Goal: Communication & Community: Answer question/provide support

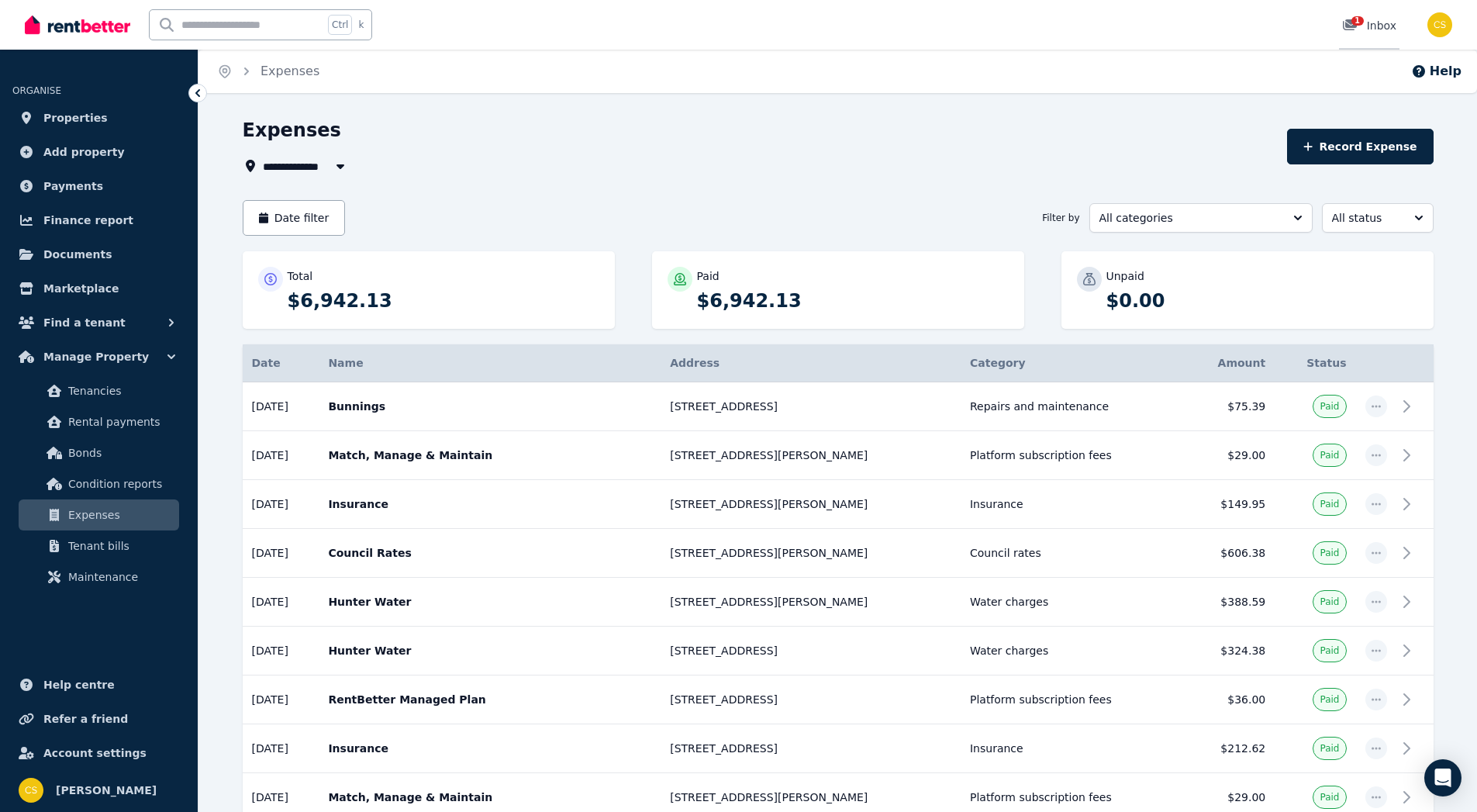
click at [1378, 19] on div "1 Inbox" at bounding box center [1369, 26] width 54 height 16
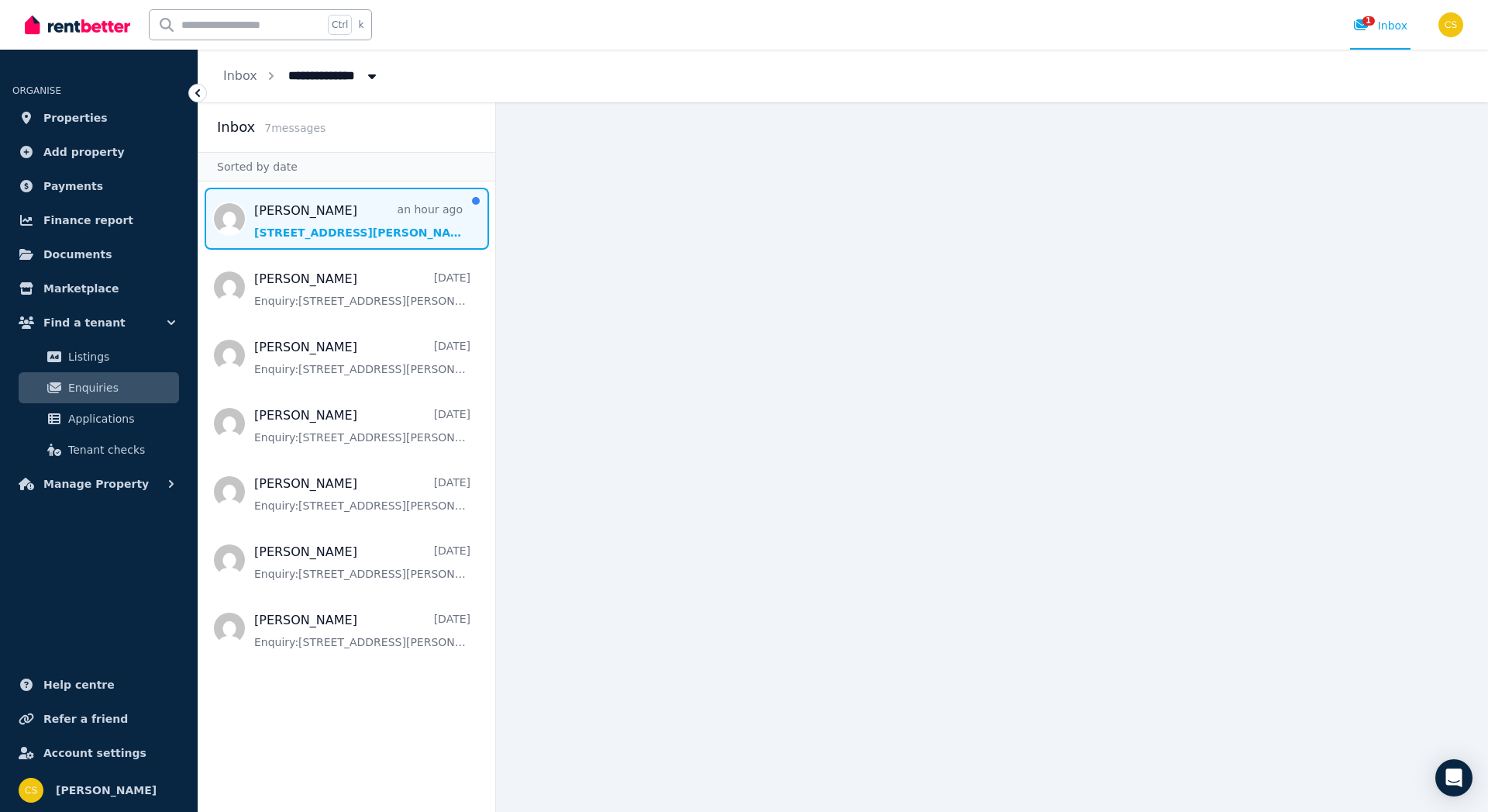
click at [349, 209] on span "Message list" at bounding box center [346, 219] width 297 height 62
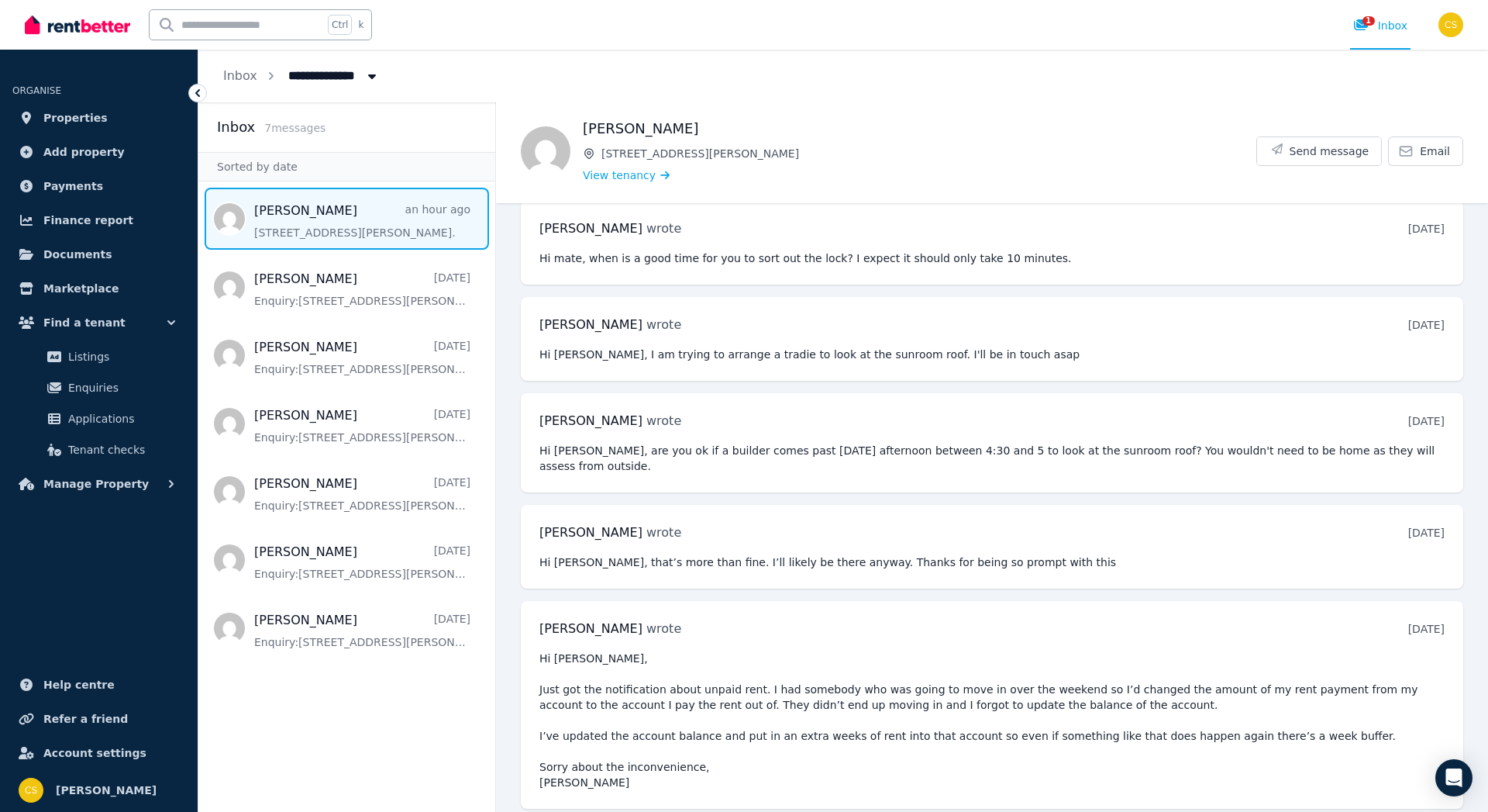
scroll to position [2309, 0]
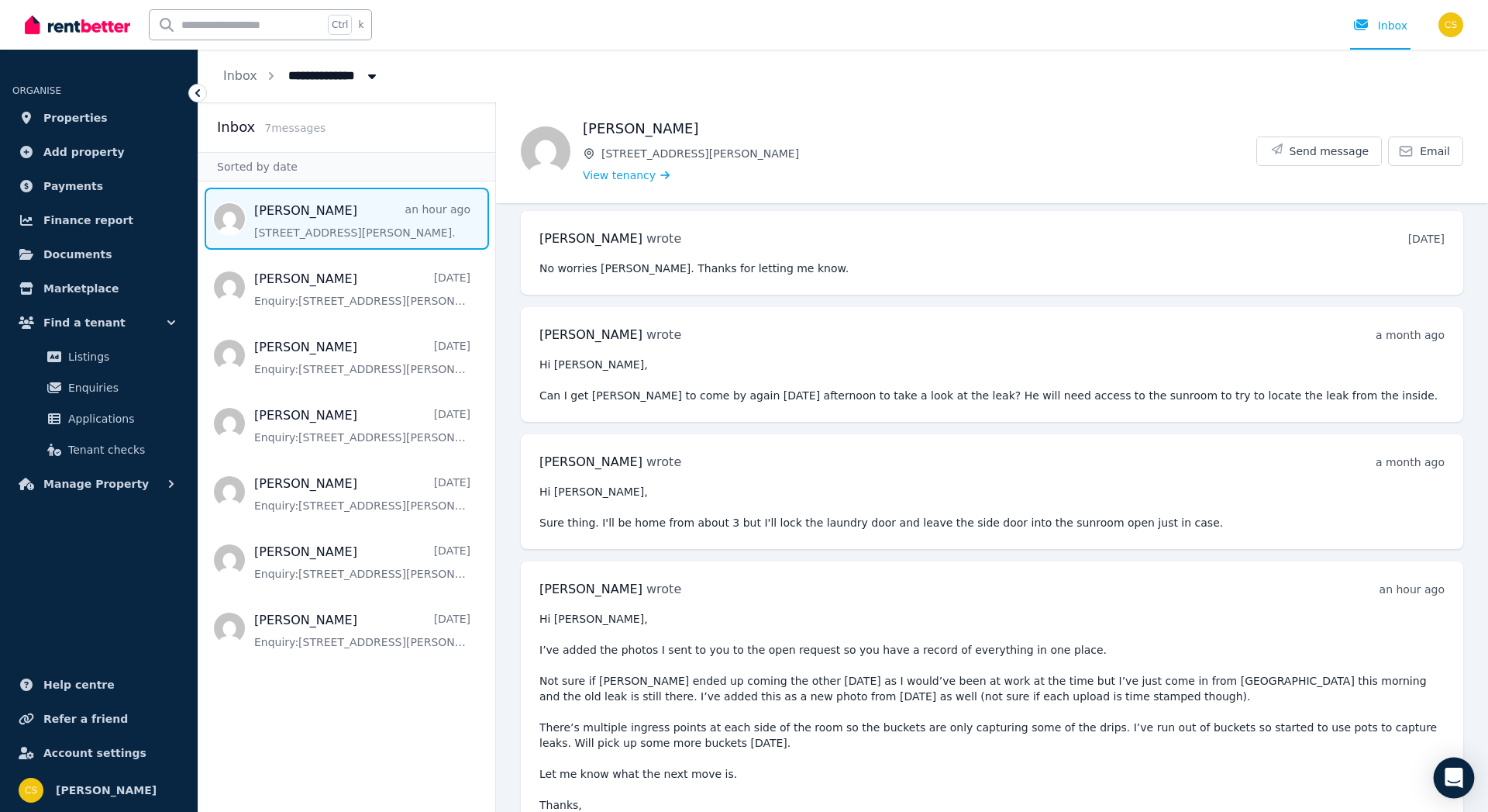
click at [1453, 770] on icon "Open Intercom Messenger" at bounding box center [1454, 777] width 18 height 20
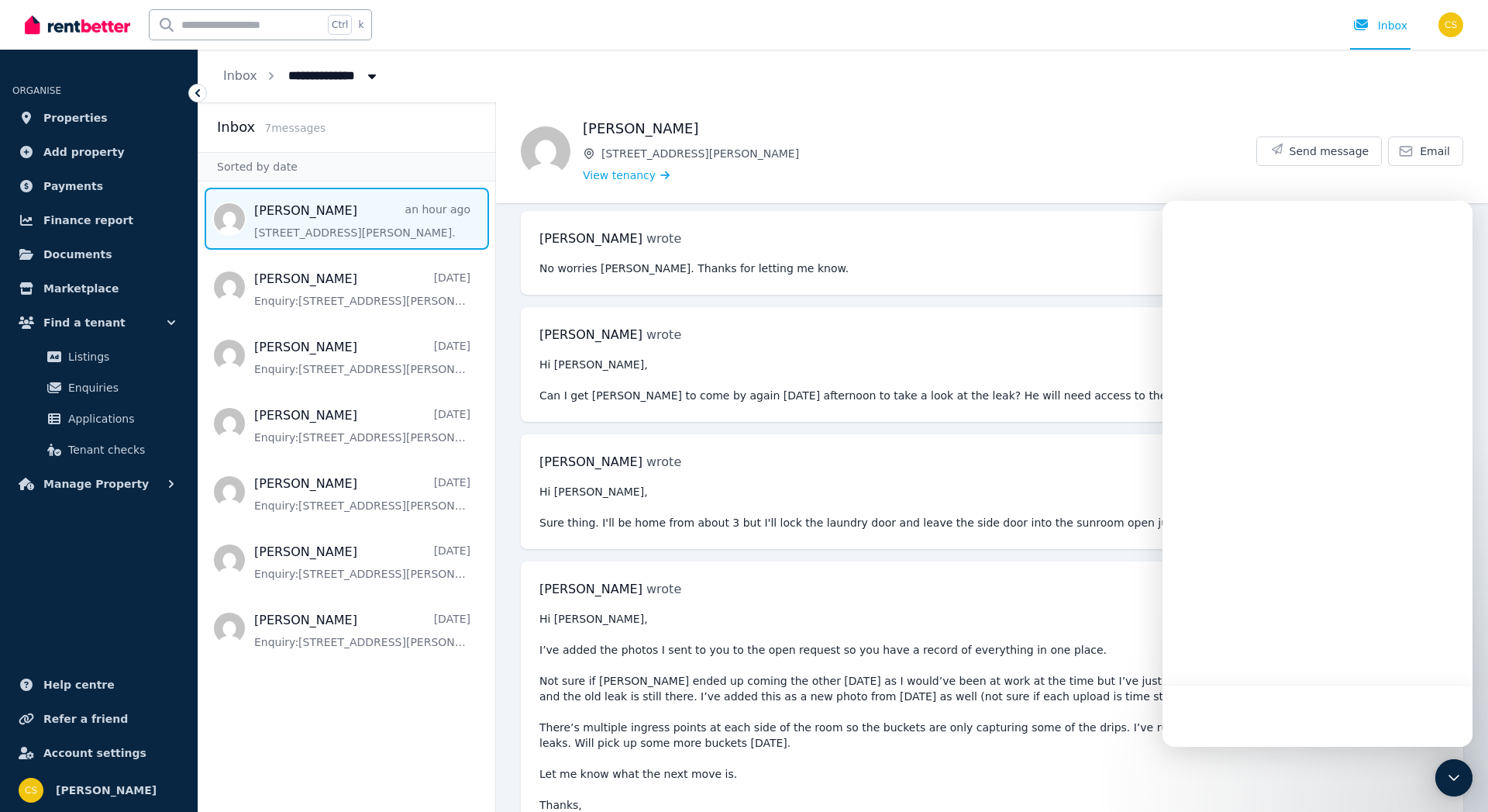
scroll to position [0, 0]
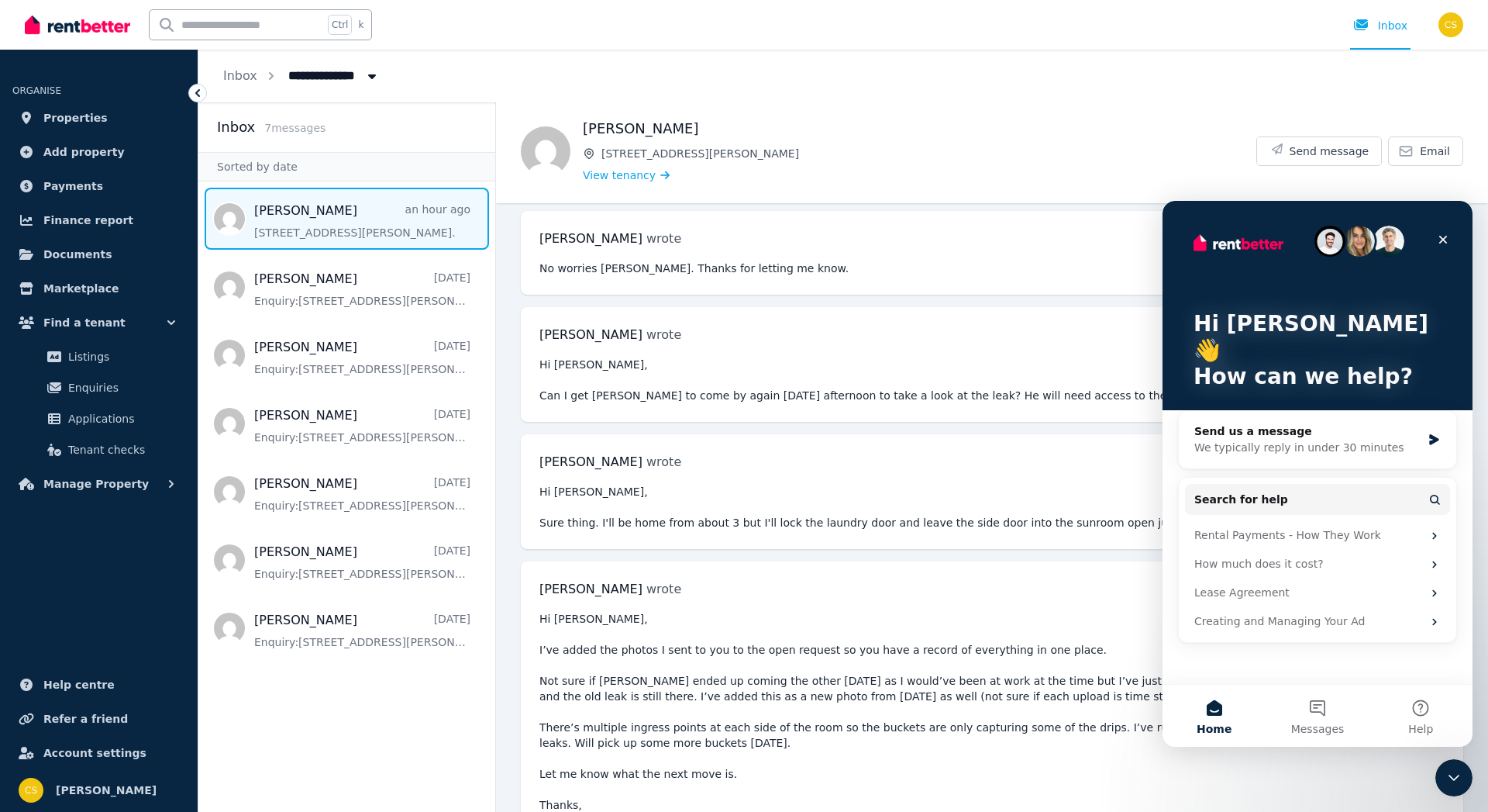
click at [833, 718] on pre "Hi Clint, I’ve added the photos I sent to you to the open request so you have a…" at bounding box center [992, 719] width 905 height 217
click at [1438, 233] on icon "Close" at bounding box center [1443, 239] width 12 height 12
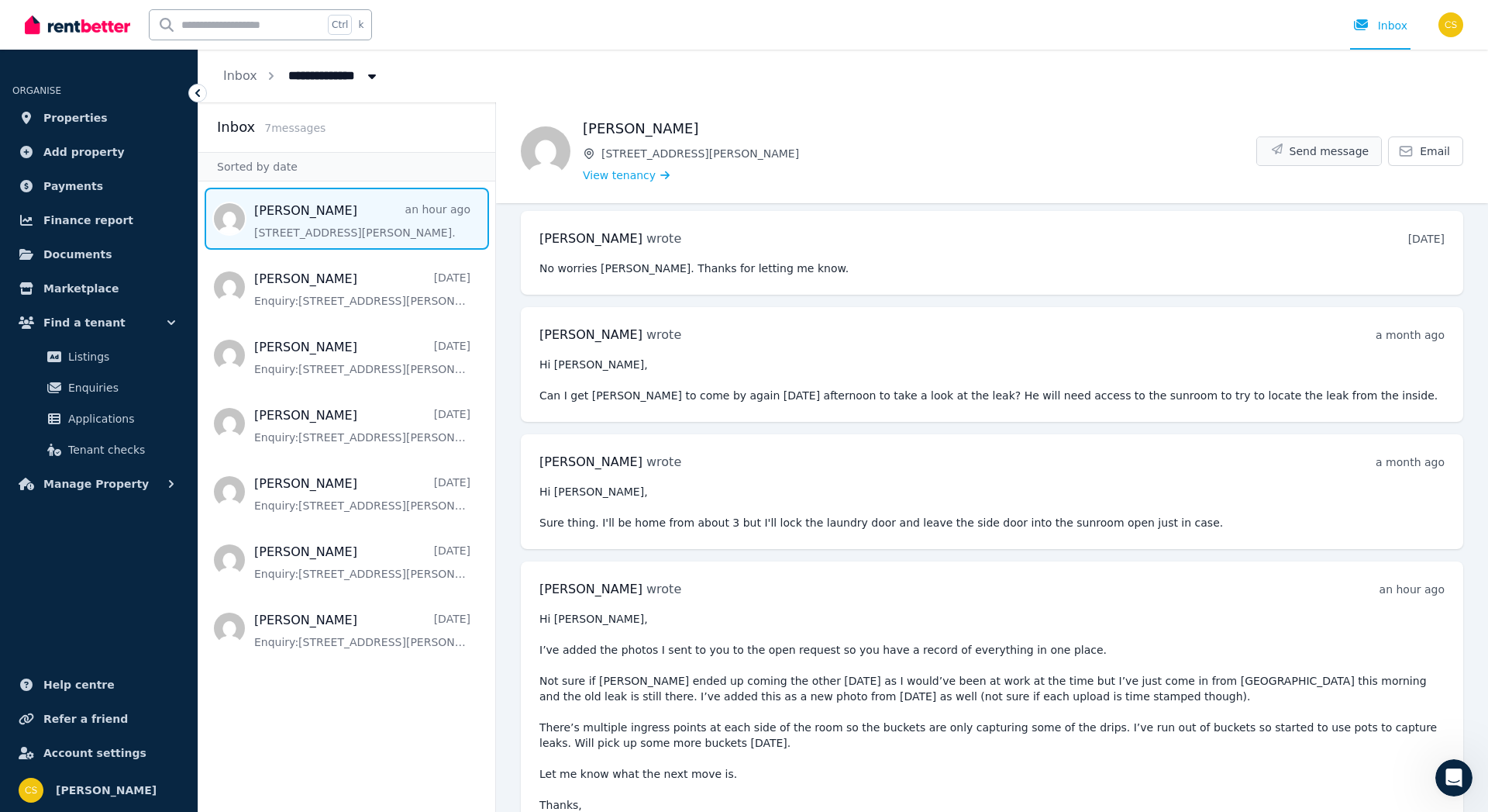
click at [1314, 150] on span "Send message" at bounding box center [1330, 151] width 80 height 16
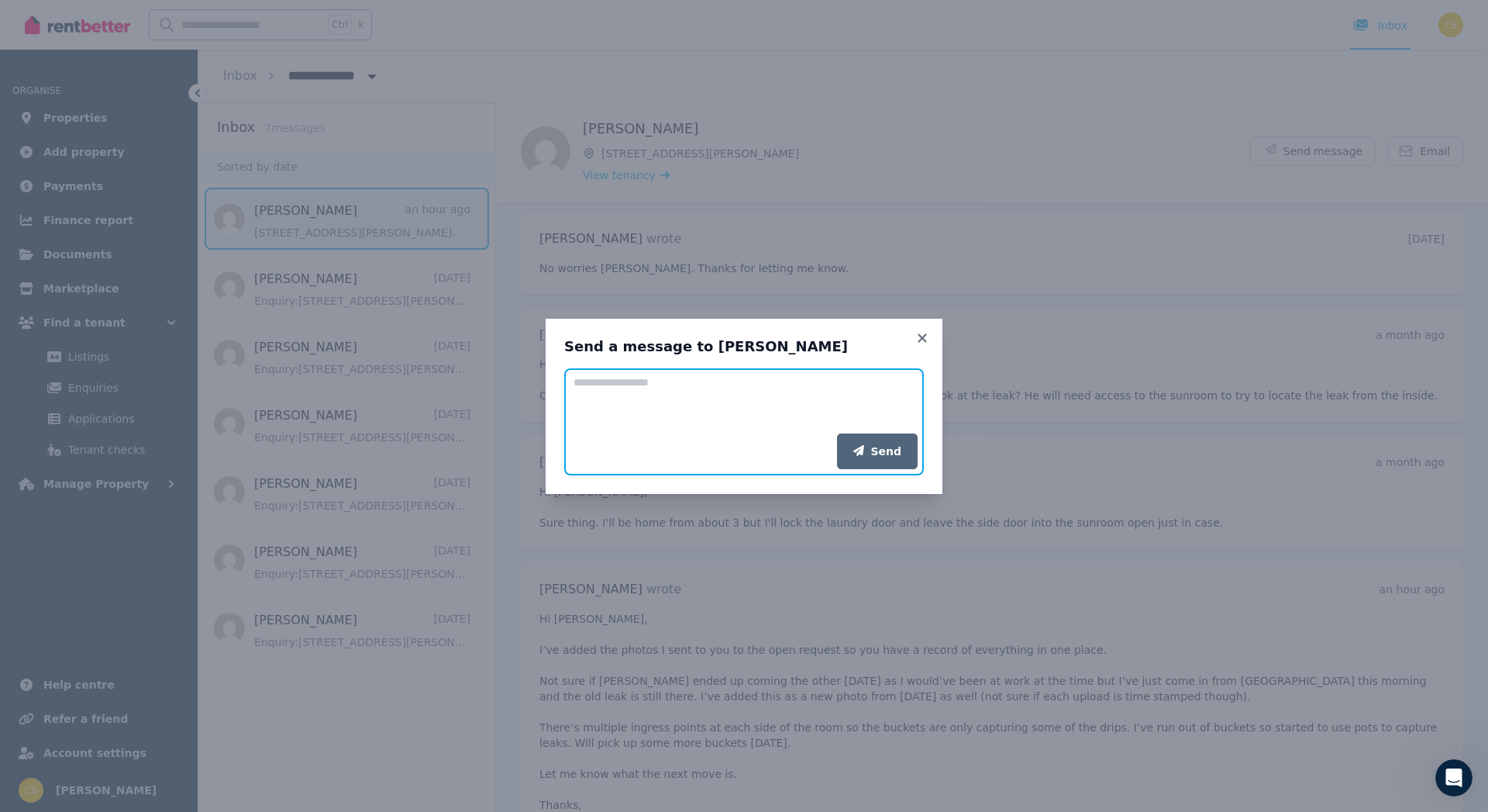
click at [651, 391] on textarea "Add your message" at bounding box center [744, 400] width 360 height 65
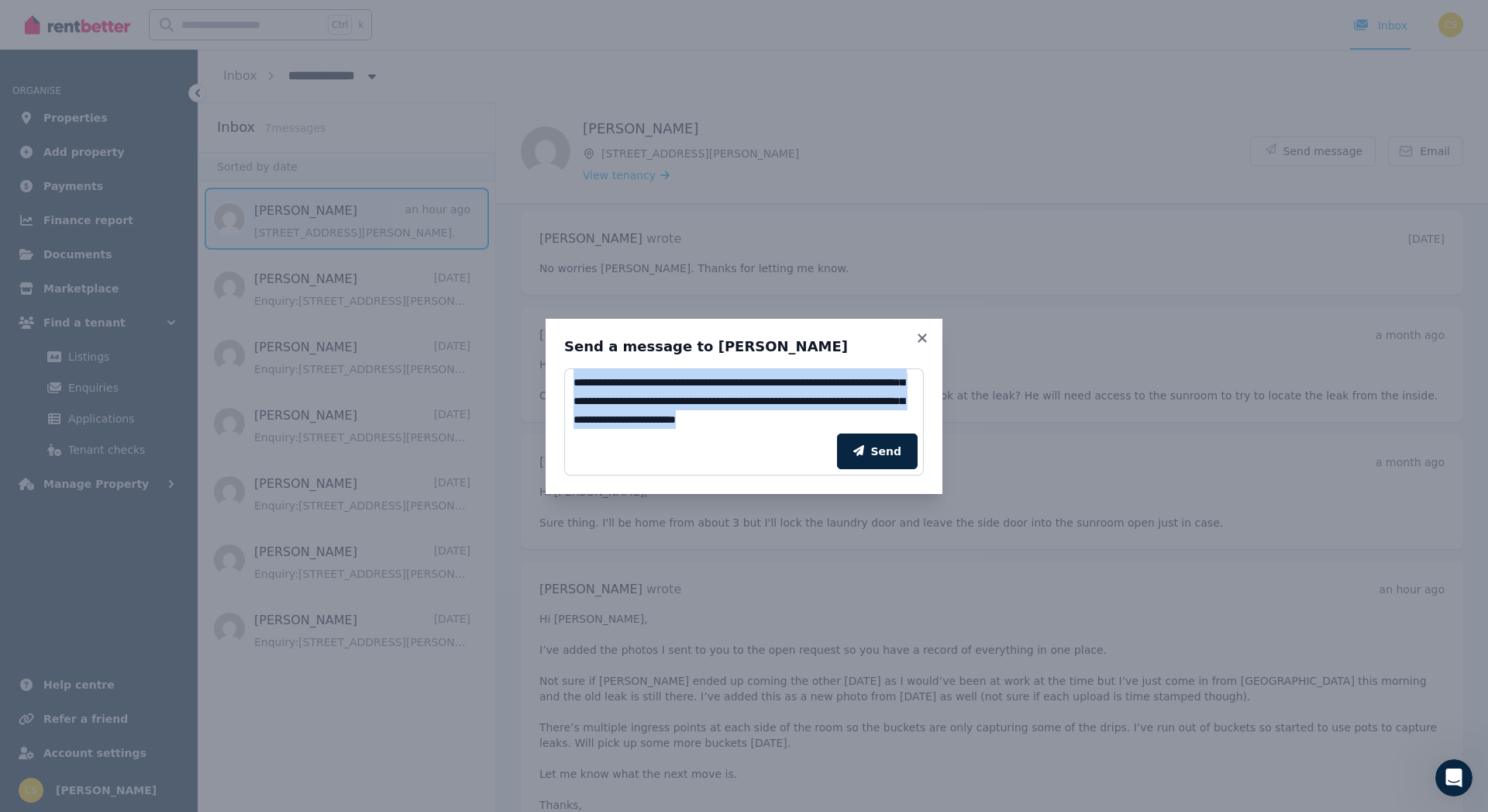
scroll to position [37, 0]
drag, startPoint x: 778, startPoint y: 427, endPoint x: 776, endPoint y: 407, distance: 20.2
click at [776, 407] on form "**********" at bounding box center [744, 421] width 360 height 107
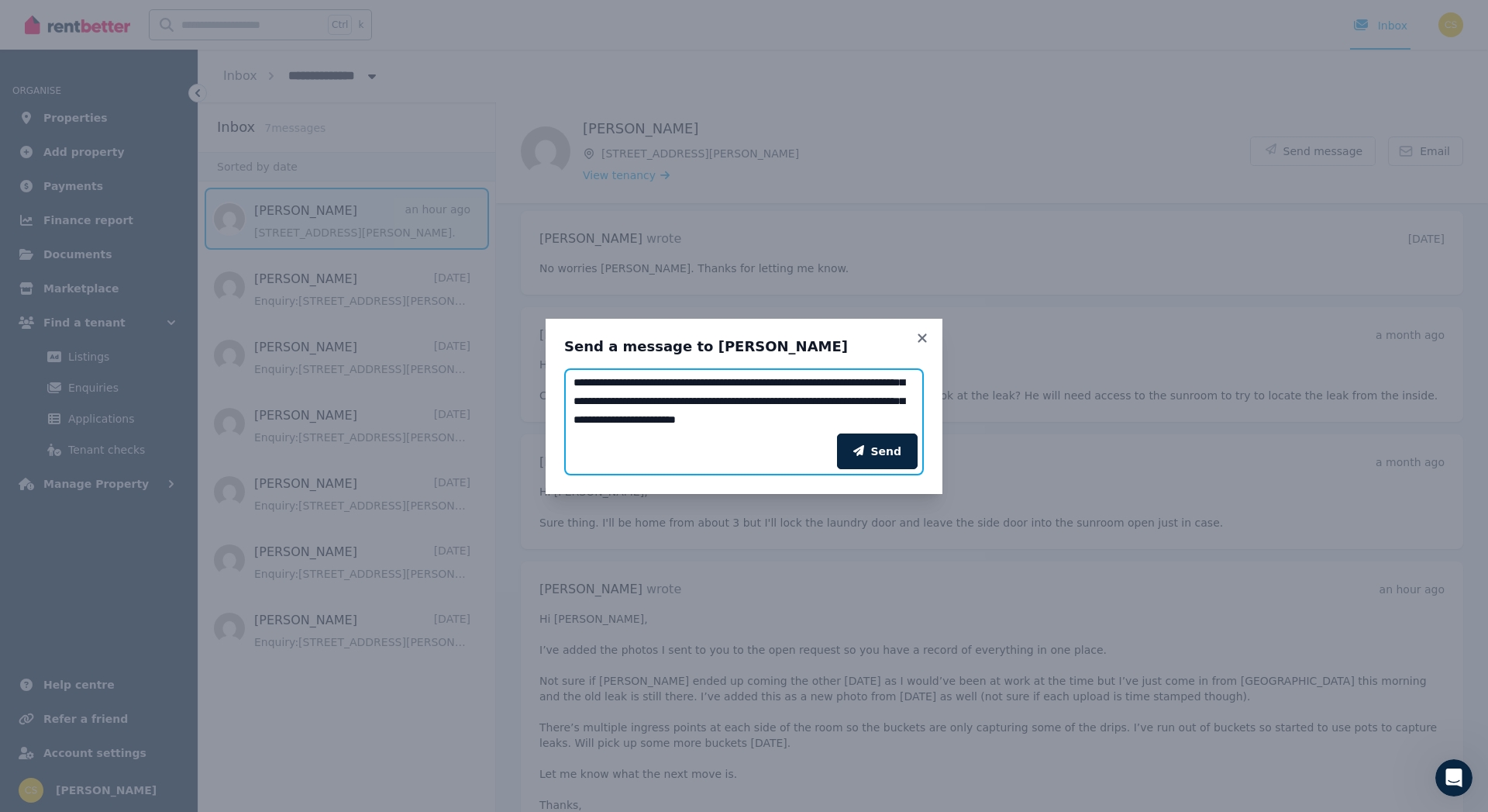
drag, startPoint x: 777, startPoint y: 414, endPoint x: 777, endPoint y: 397, distance: 17.1
click at [777, 397] on textarea "**********" at bounding box center [744, 400] width 360 height 65
type textarea "**********"
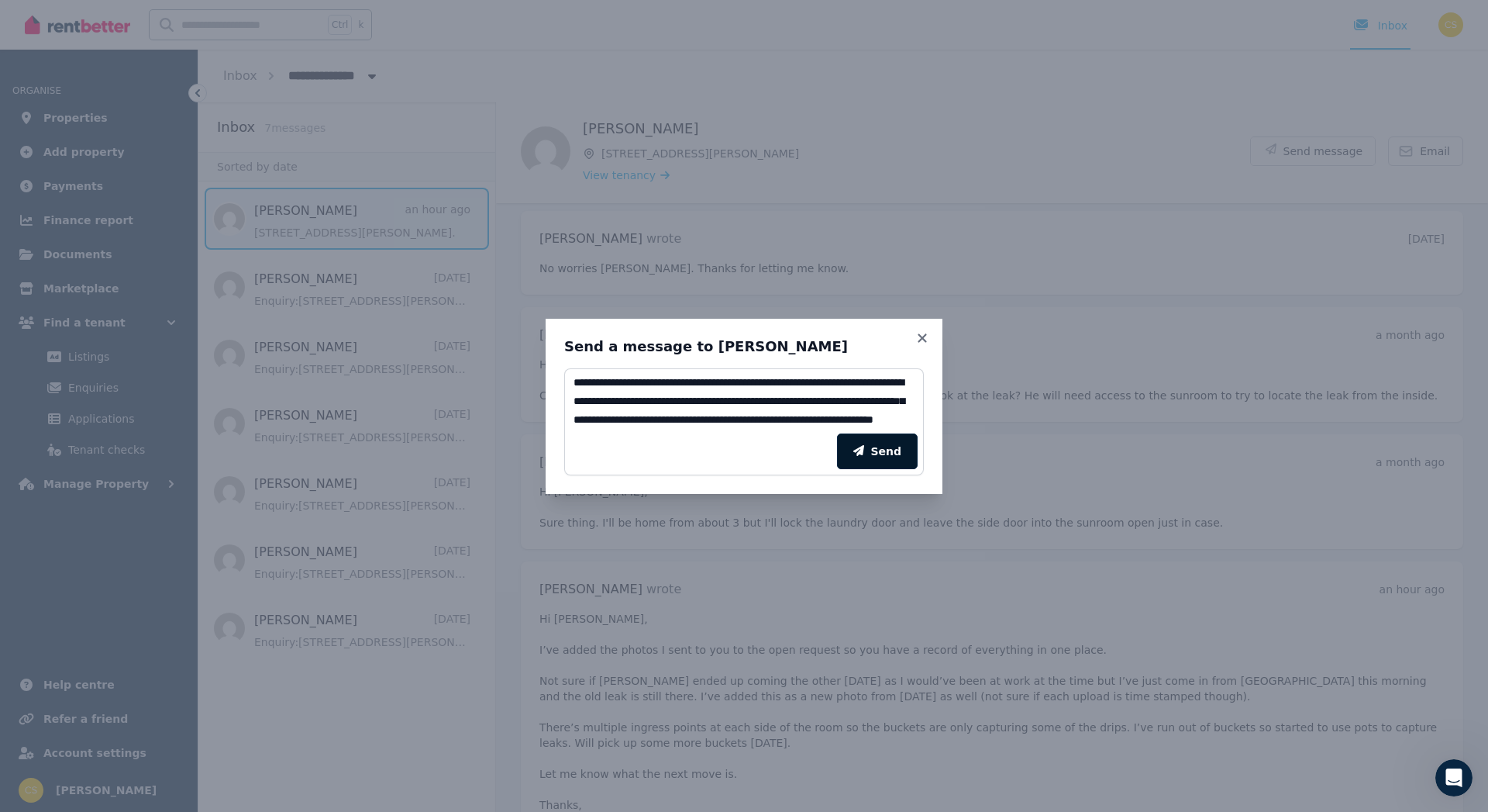
click at [880, 450] on button "Send" at bounding box center [877, 451] width 81 height 36
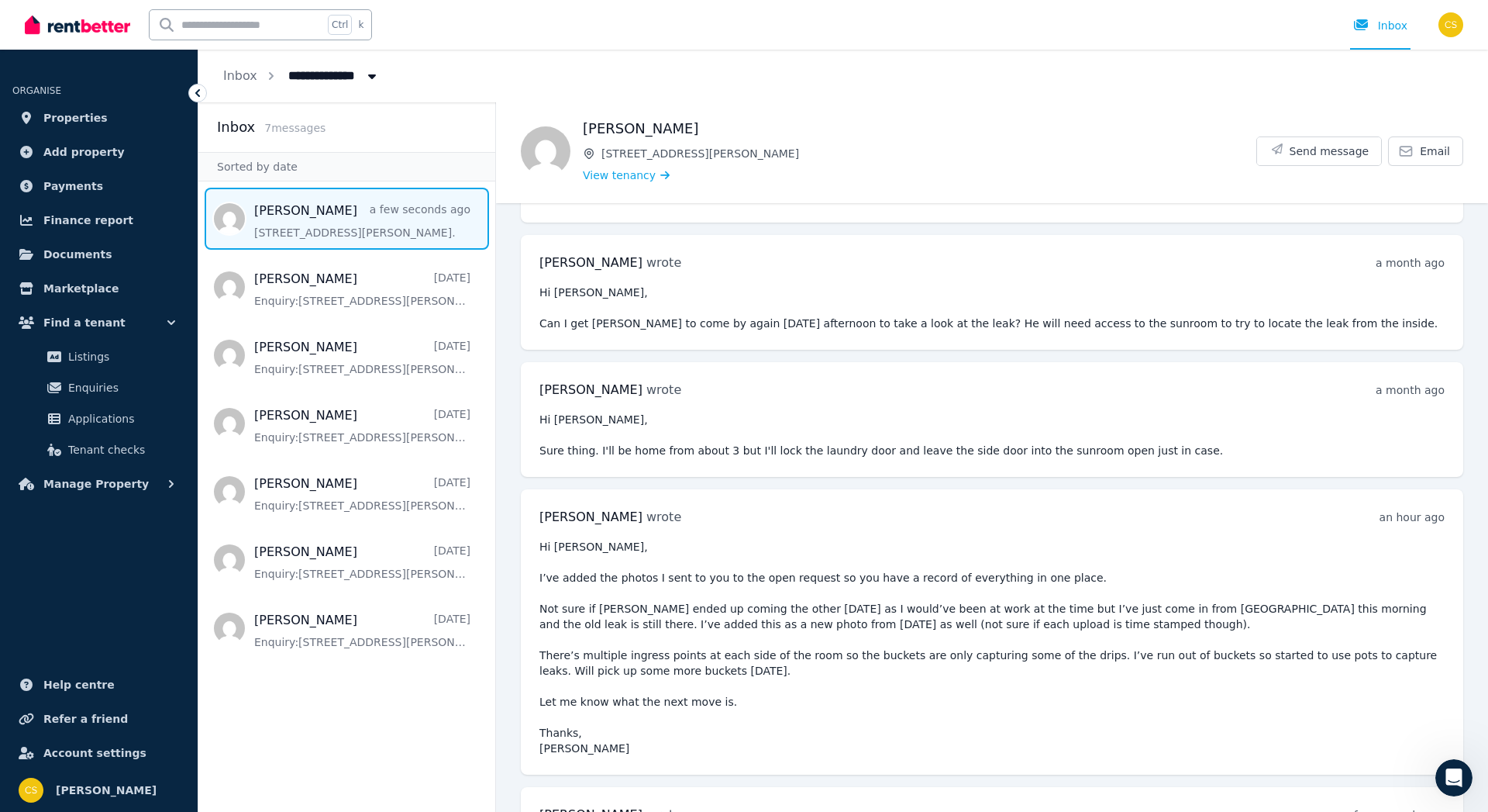
scroll to position [2421, 0]
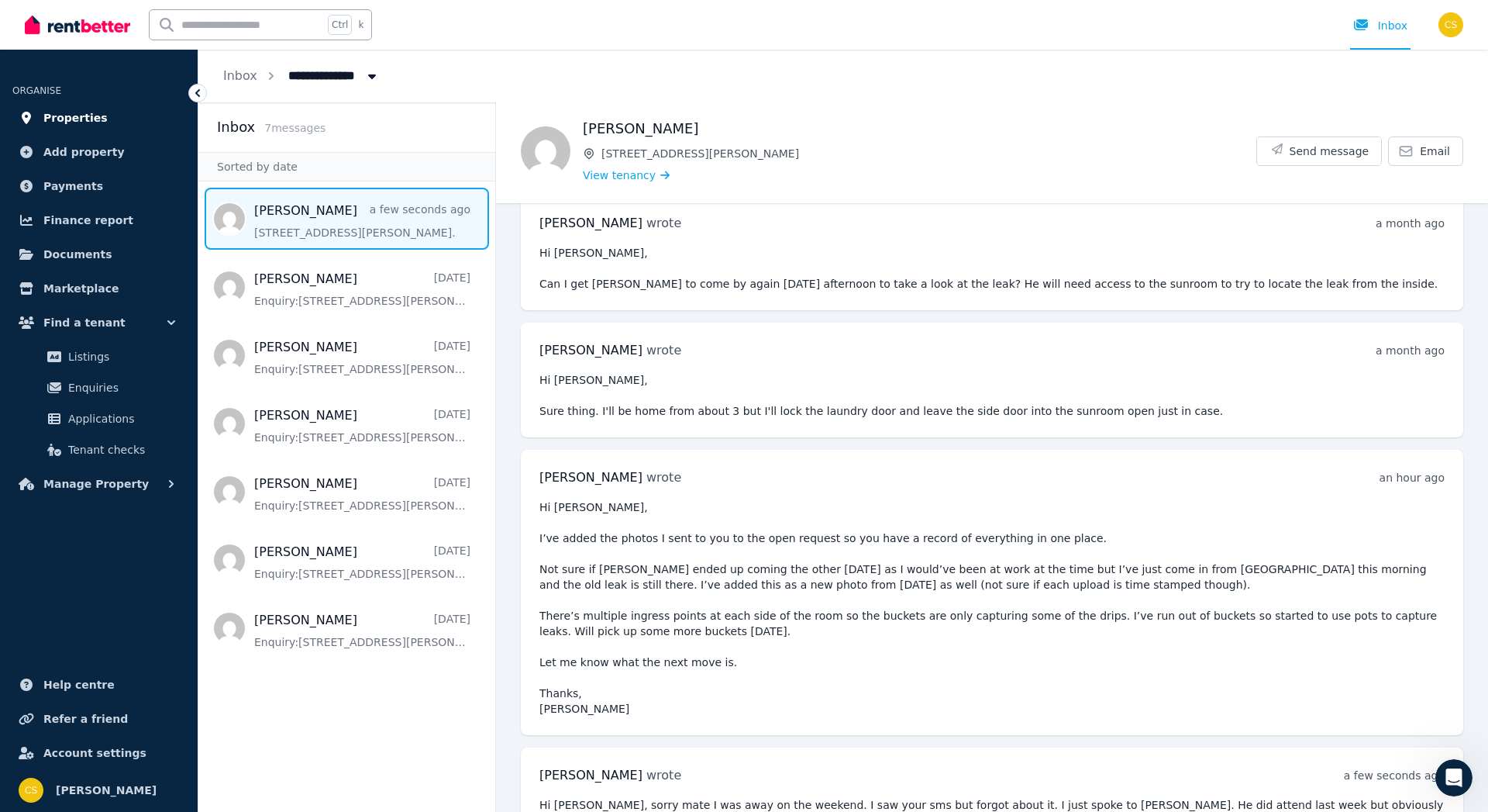
click at [70, 120] on span "Properties" at bounding box center [75, 118] width 64 height 19
